Goal: Transaction & Acquisition: Purchase product/service

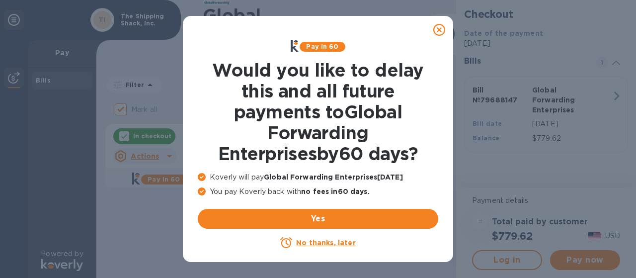
click at [333, 241] on u "No thanks, later" at bounding box center [325, 243] width 59 height 8
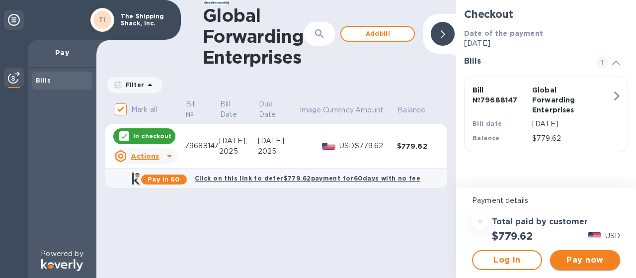
click at [571, 258] on span "Pay now" at bounding box center [585, 260] width 54 height 12
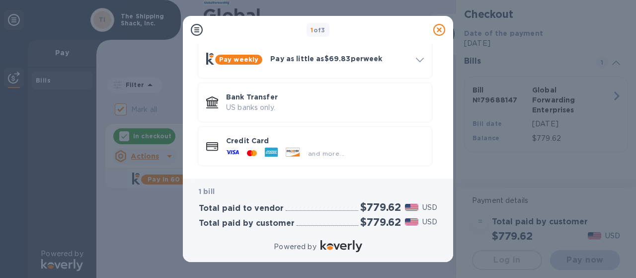
scroll to position [94, 0]
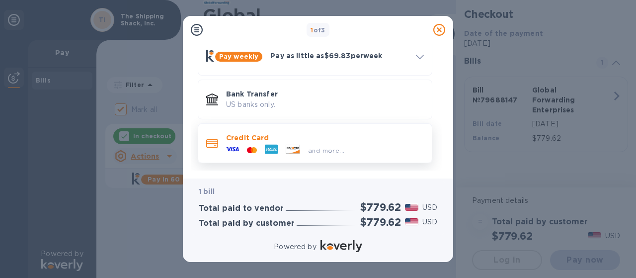
click at [239, 137] on p "Credit Card" at bounding box center [325, 138] width 198 height 10
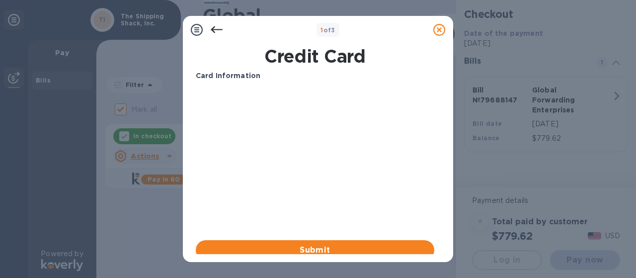
scroll to position [30, 0]
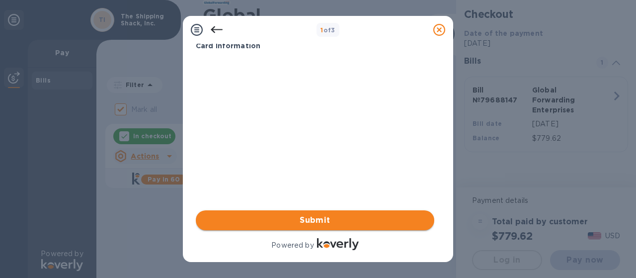
click at [334, 216] on span "Submit" at bounding box center [315, 220] width 223 height 12
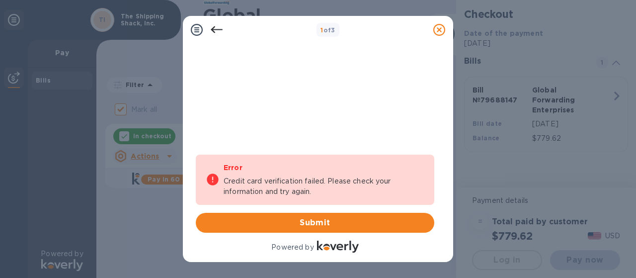
scroll to position [88, 0]
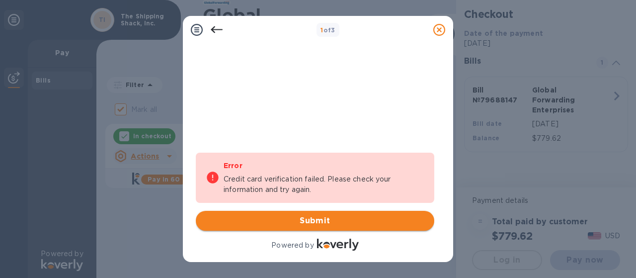
click at [330, 213] on button "Submit" at bounding box center [315, 221] width 239 height 20
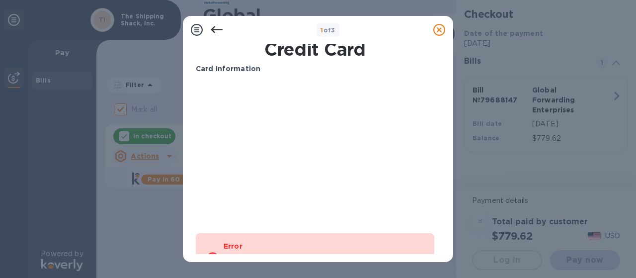
scroll to position [0, 0]
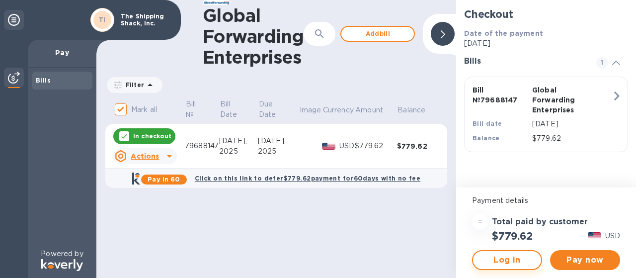
click at [517, 257] on span "Log in" at bounding box center [507, 260] width 52 height 12
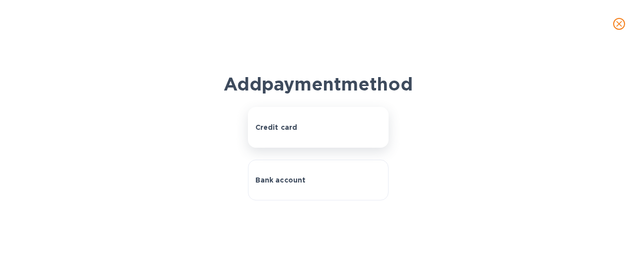
click at [276, 132] on p "Credit card" at bounding box center [277, 127] width 42 height 10
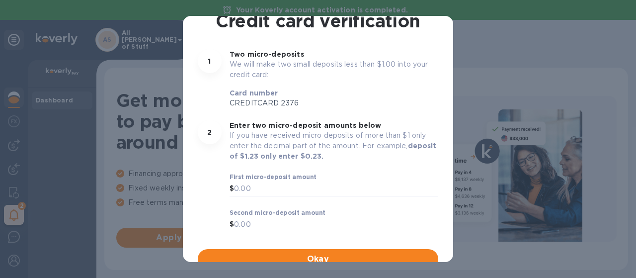
scroll to position [78, 0]
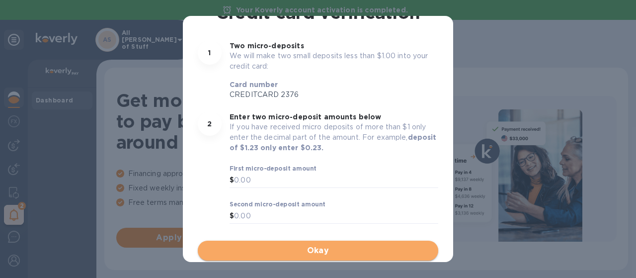
click at [321, 252] on span "Okay" at bounding box center [318, 251] width 225 height 12
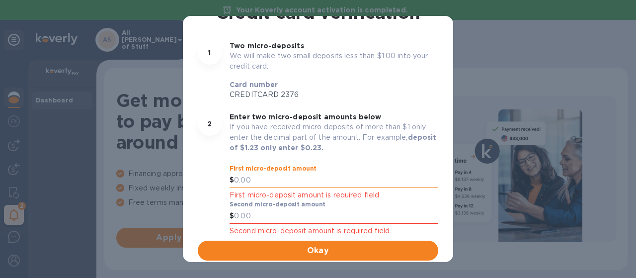
click at [300, 180] on input "text" at bounding box center [336, 180] width 204 height 15
type input "3"
type input "0.32"
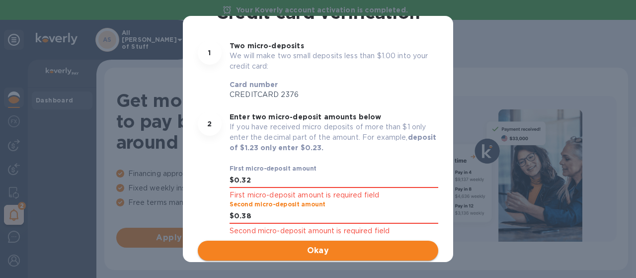
type input "0.38"
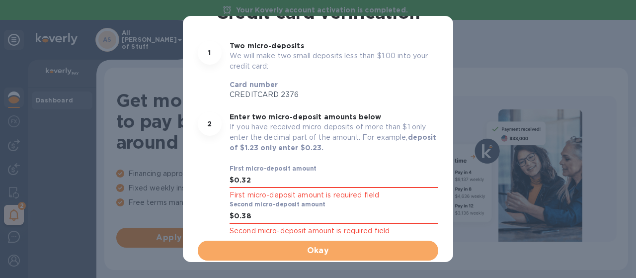
click at [320, 249] on span "Okay" at bounding box center [318, 251] width 225 height 12
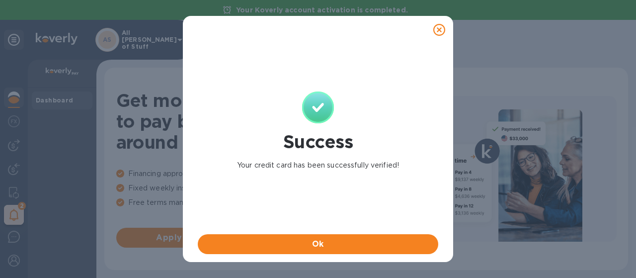
scroll to position [0, 0]
click at [319, 249] on span "Ok" at bounding box center [318, 244] width 225 height 12
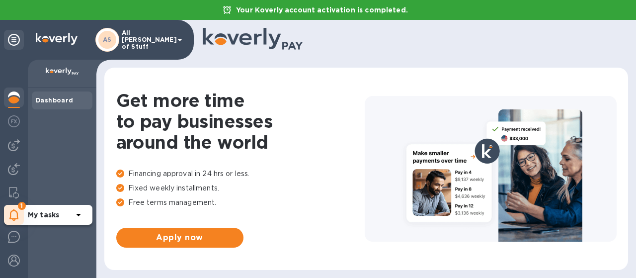
click at [79, 210] on icon at bounding box center [79, 215] width 12 height 12
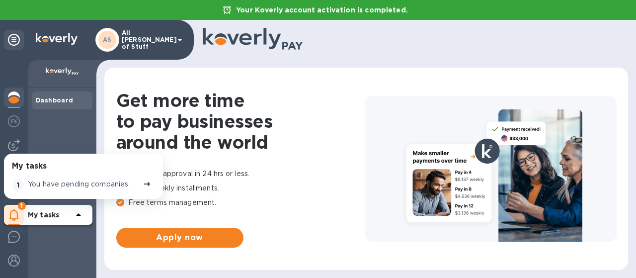
click at [97, 184] on p "You have pending companies." at bounding box center [79, 184] width 102 height 10
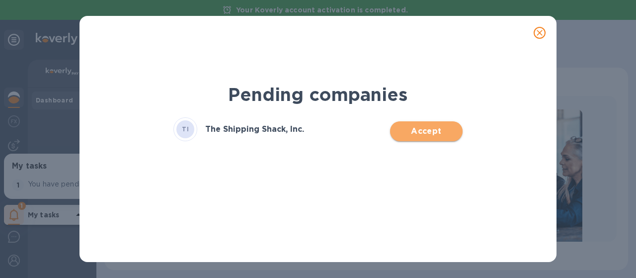
click at [402, 130] on span "Accept" at bounding box center [426, 131] width 56 height 12
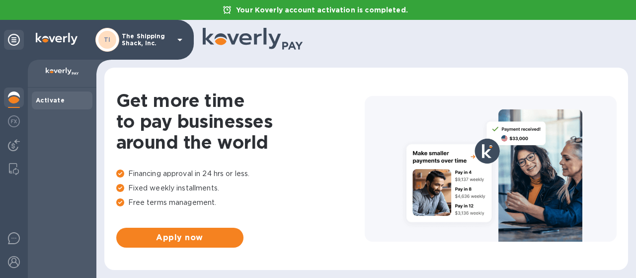
click at [180, 40] on icon at bounding box center [180, 40] width 5 height 2
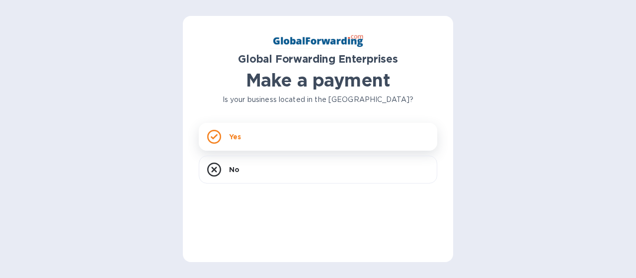
click at [234, 138] on p "Yes" at bounding box center [235, 137] width 12 height 10
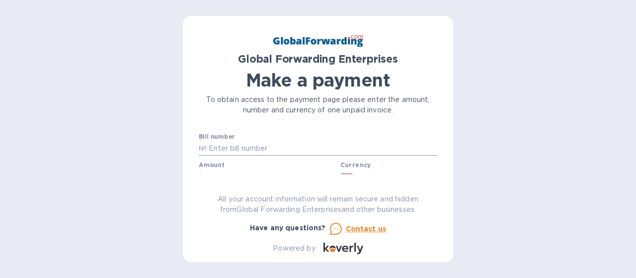
click at [256, 143] on input "text" at bounding box center [322, 148] width 231 height 15
click at [217, 149] on input "text" at bounding box center [322, 148] width 231 height 15
paste input "SHIPSH11088191"
type input "SHIPSH11088191"
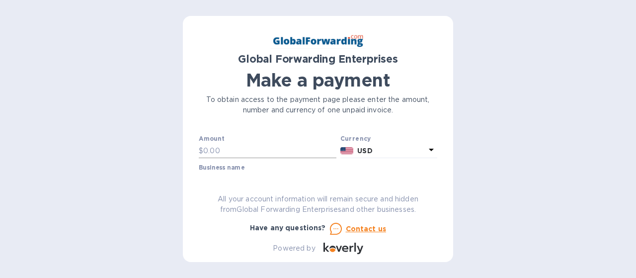
click at [283, 151] on input "text" at bounding box center [269, 150] width 133 height 15
drag, startPoint x: 220, startPoint y: 152, endPoint x: 231, endPoint y: 145, distance: 13.2
click at [221, 151] on input "text" at bounding box center [269, 150] width 133 height 15
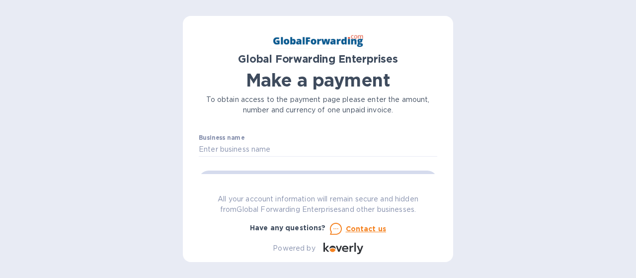
scroll to position [40, 0]
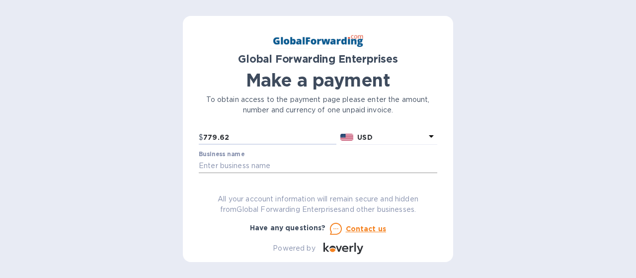
type input "779.62"
click at [300, 169] on input "text" at bounding box center [318, 166] width 239 height 15
type input "The Shipping Shack, Inc."
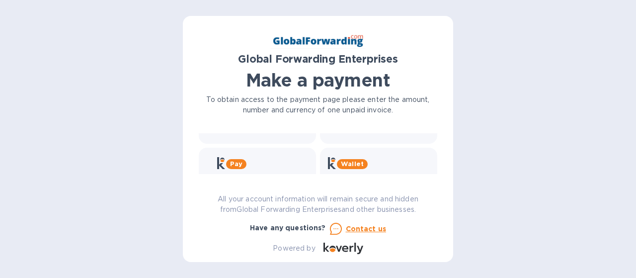
scroll to position [139, 0]
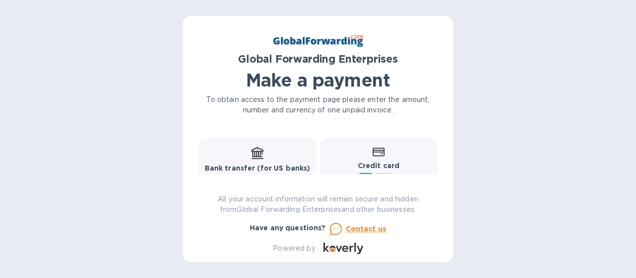
click at [392, 158] on div "Credit card and more..." at bounding box center [379, 166] width 104 height 38
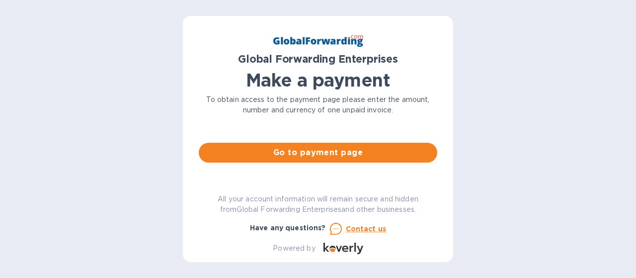
scroll to position [80, 0]
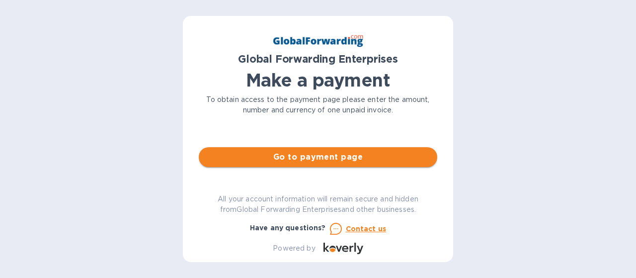
click at [360, 157] on span "Go to payment page" at bounding box center [318, 157] width 223 height 12
